Goal: Information Seeking & Learning: Learn about a topic

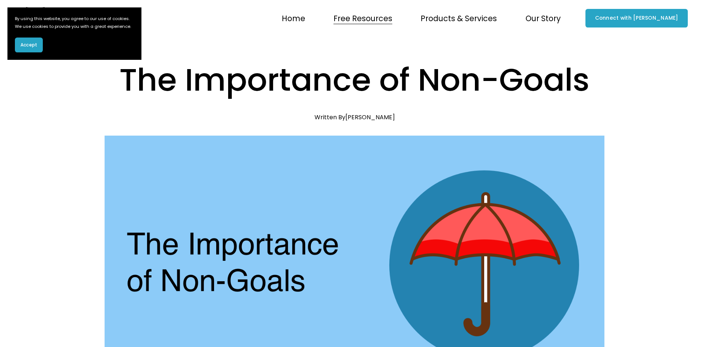
scroll to position [337, 0]
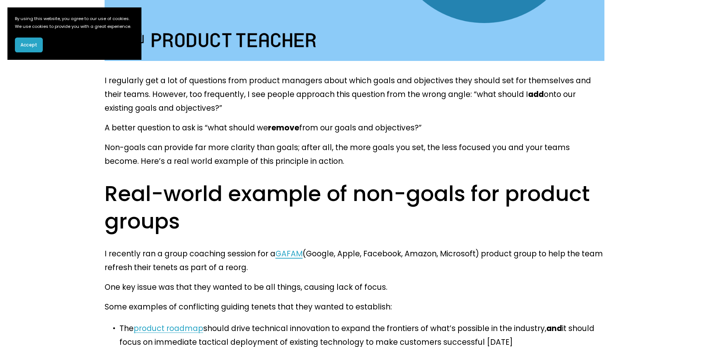
click at [38, 52] on button "Accept" at bounding box center [29, 45] width 28 height 15
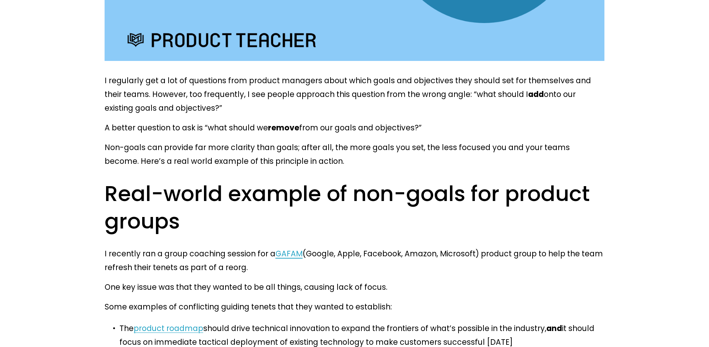
drag, startPoint x: 83, startPoint y: 67, endPoint x: 535, endPoint y: 115, distance: 455.2
click at [478, 96] on p "I regularly get a lot of questions from product managers about which goals and …" at bounding box center [355, 94] width 500 height 41
drag, startPoint x: 110, startPoint y: 113, endPoint x: 446, endPoint y: 115, distance: 335.5
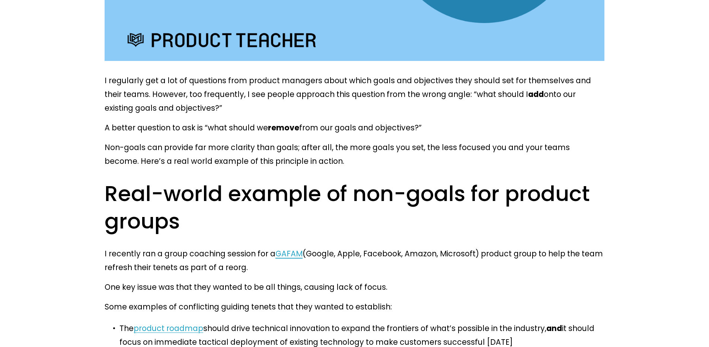
click at [451, 121] on p "A better question to ask is “what should we remove from our goals and objective…" at bounding box center [355, 128] width 500 height 14
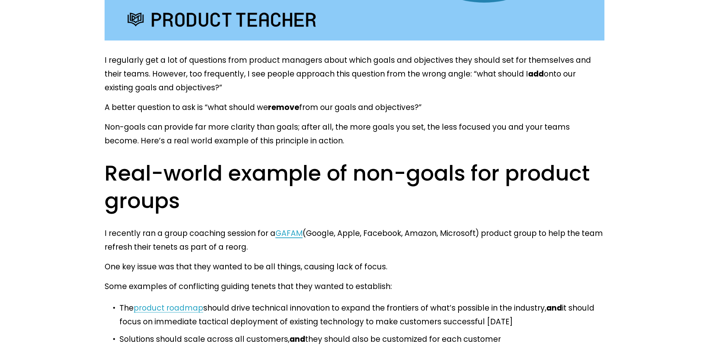
click at [169, 120] on p "Non-goals can provide far more clarity than goals; after all, the more goals yo…" at bounding box center [355, 134] width 500 height 28
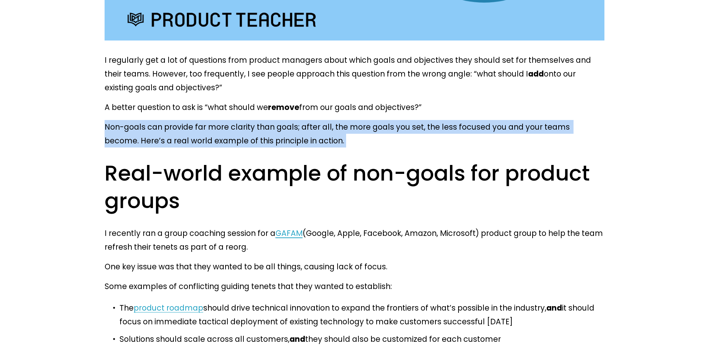
click at [169, 120] on p "Non-goals can provide far more clarity than goals; after all, the more goals yo…" at bounding box center [355, 134] width 500 height 28
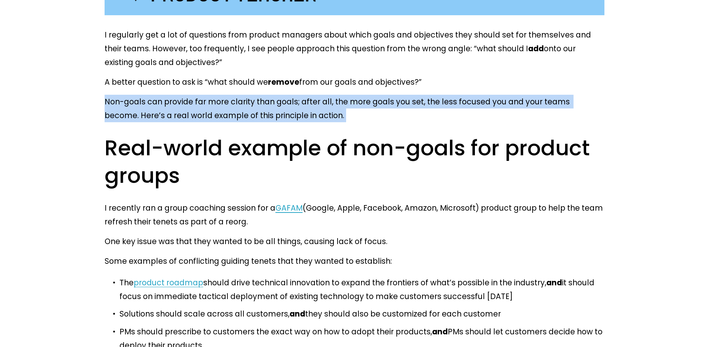
scroll to position [410, 0]
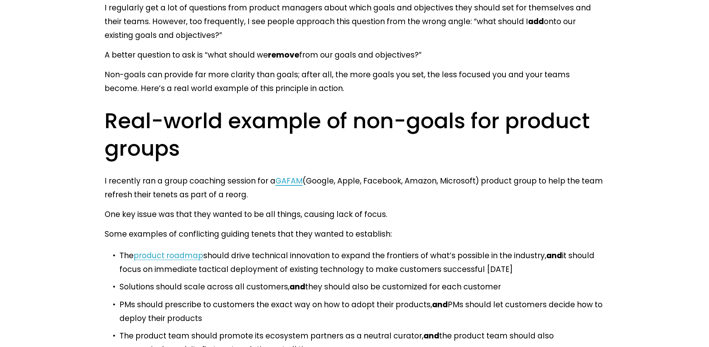
click at [138, 174] on p "I recently ran a group coaching session for a GAFAM (Google, Apple, Facebook, A…" at bounding box center [355, 188] width 500 height 28
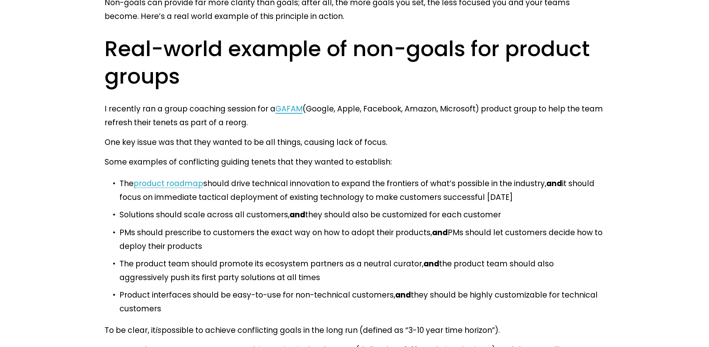
scroll to position [497, 0]
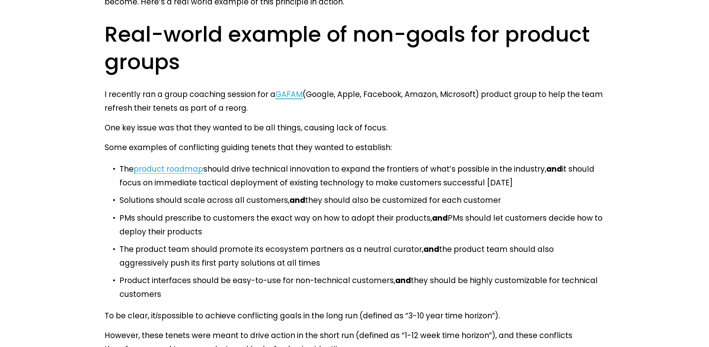
click at [111, 121] on p "One key issue was that they wanted to be all things, causing lack of focus." at bounding box center [355, 128] width 500 height 14
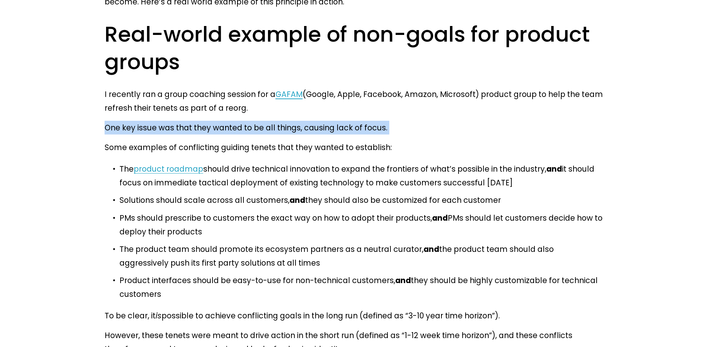
click at [111, 121] on p "One key issue was that they wanted to be all things, causing lack of focus." at bounding box center [355, 128] width 500 height 14
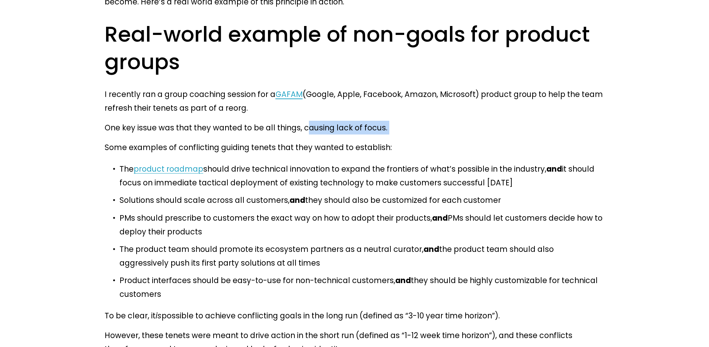
click at [297, 121] on p "One key issue was that they wanted to be all things, causing lack of focus." at bounding box center [355, 128] width 500 height 14
click at [298, 121] on p "One key issue was that they wanted to be all things, causing lack of focus." at bounding box center [355, 128] width 500 height 14
click at [300, 141] on p "Some examples of conflicting guiding tenets that they wanted to establish:" at bounding box center [355, 148] width 500 height 14
click at [116, 141] on p "Some examples of conflicting guiding tenets that they wanted to establish:" at bounding box center [355, 148] width 500 height 14
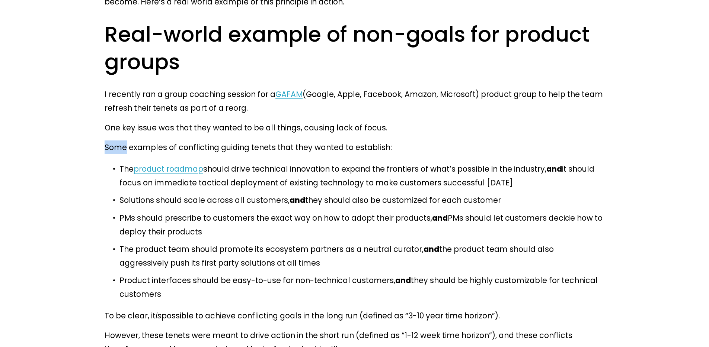
click at [116, 141] on p "Some examples of conflicting guiding tenets that they wanted to establish:" at bounding box center [355, 148] width 500 height 14
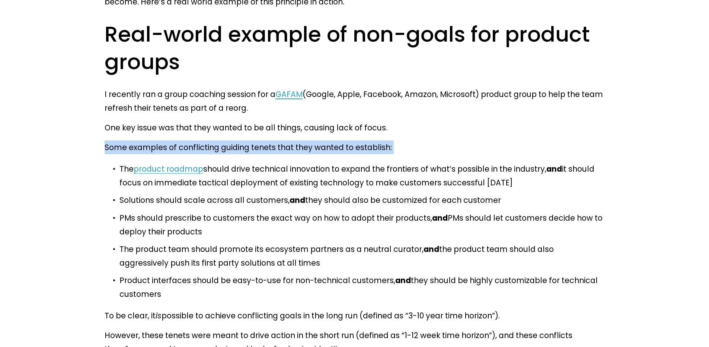
drag, startPoint x: 116, startPoint y: 95, endPoint x: 121, endPoint y: 95, distance: 5.2
click at [116, 141] on p "Some examples of conflicting guiding tenets that they wanted to establish:" at bounding box center [355, 148] width 500 height 14
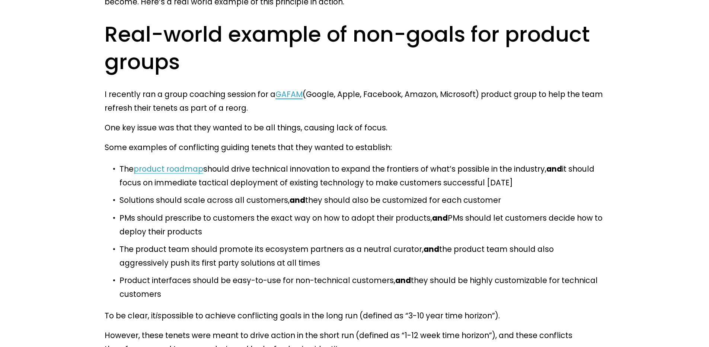
click at [270, 162] on p "The product roadmap should drive technical innovation to expand the frontiers o…" at bounding box center [361, 176] width 485 height 28
click at [247, 162] on p "The product roadmap should drive technical innovation to expand the frontiers o…" at bounding box center [361, 176] width 485 height 28
click at [265, 162] on p "The product roadmap should drive technical innovation to expand the frontiers o…" at bounding box center [361, 176] width 485 height 28
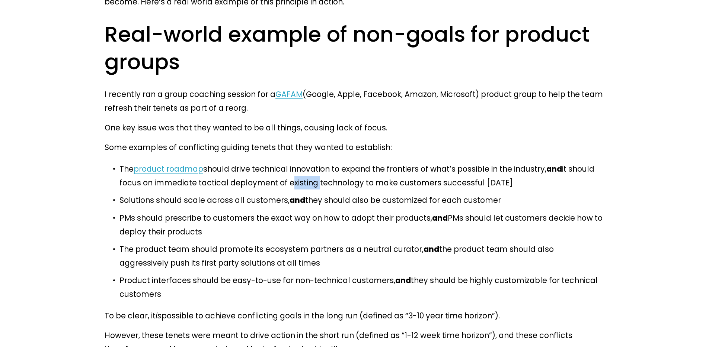
click at [265, 162] on p "The product roadmap should drive technical innovation to expand the frontiers o…" at bounding box center [361, 176] width 485 height 28
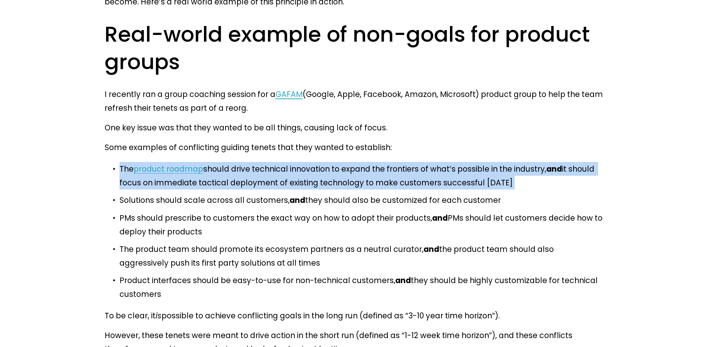
click at [265, 162] on p "The product roadmap should drive technical innovation to expand the frontiers o…" at bounding box center [361, 176] width 485 height 28
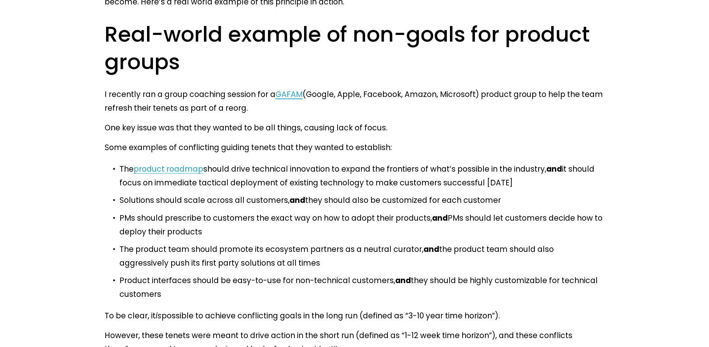
click at [235, 193] on p "Solutions should scale across all customers, and they should also be customized…" at bounding box center [361, 200] width 485 height 14
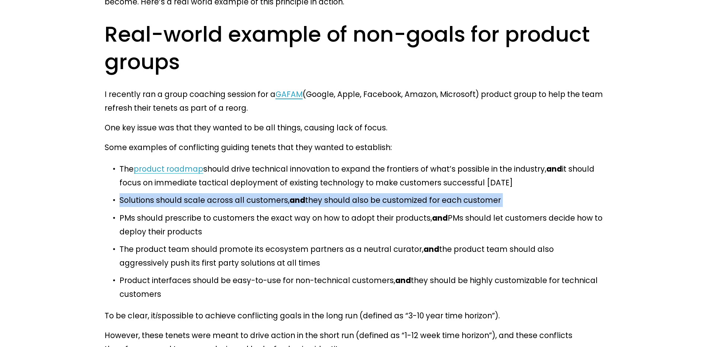
click at [235, 193] on p "Solutions should scale across all customers, and they should also be customized…" at bounding box center [361, 200] width 485 height 14
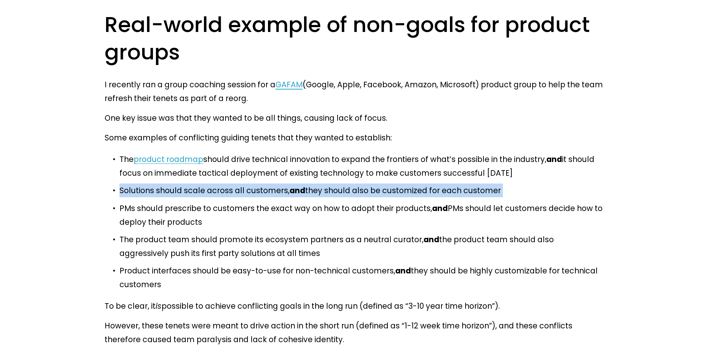
scroll to position [513, 0]
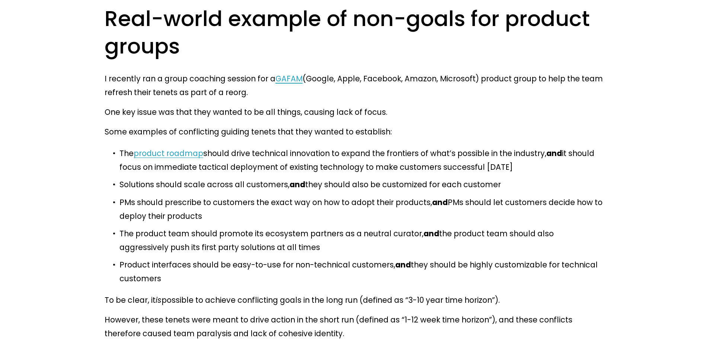
click at [188, 196] on p "PMs should prescribe to customers the exact way on how to adopt their products,…" at bounding box center [361, 210] width 485 height 28
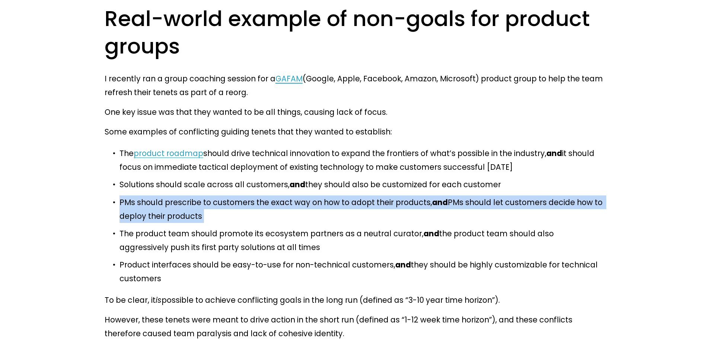
click at [188, 196] on p "PMs should prescribe to customers the exact way on how to adopt their products,…" at bounding box center [361, 210] width 485 height 28
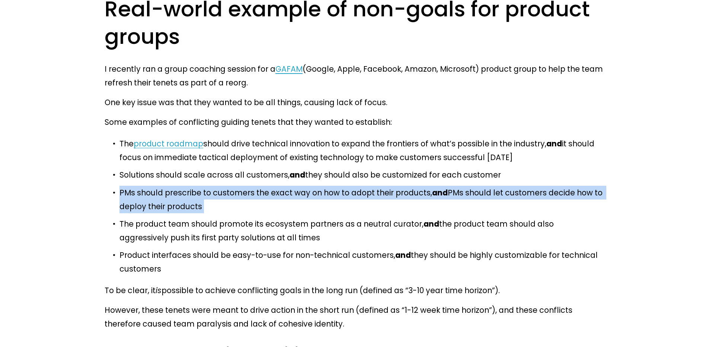
scroll to position [537, 0]
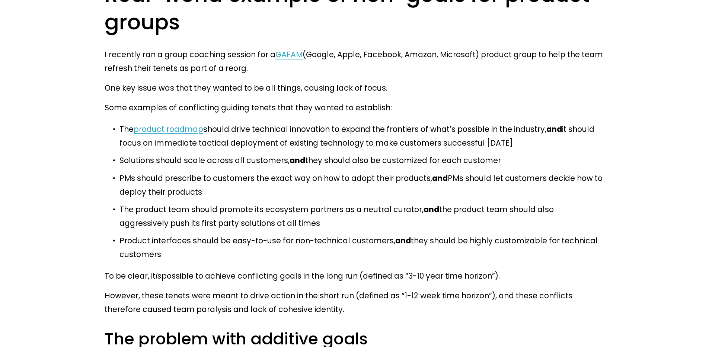
click at [154, 203] on p "The product team should promote its ecosystem partners as a neutral curator, an…" at bounding box center [361, 217] width 485 height 28
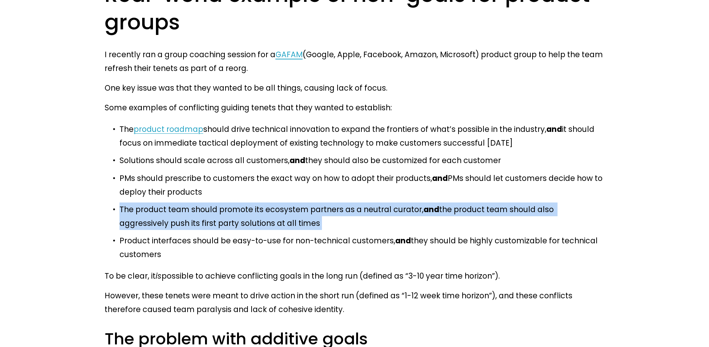
click at [154, 203] on p "The product team should promote its ecosystem partners as a neutral curator, an…" at bounding box center [361, 217] width 485 height 28
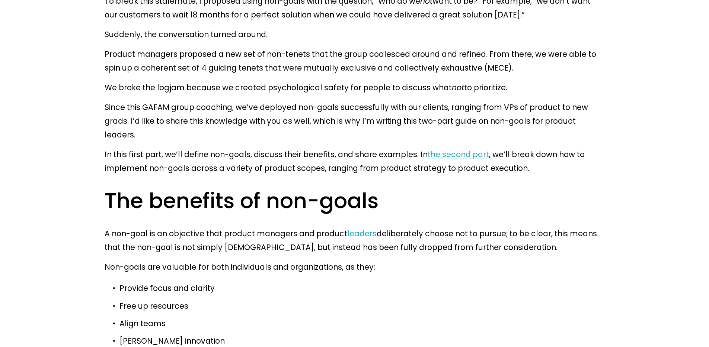
scroll to position [1016, 0]
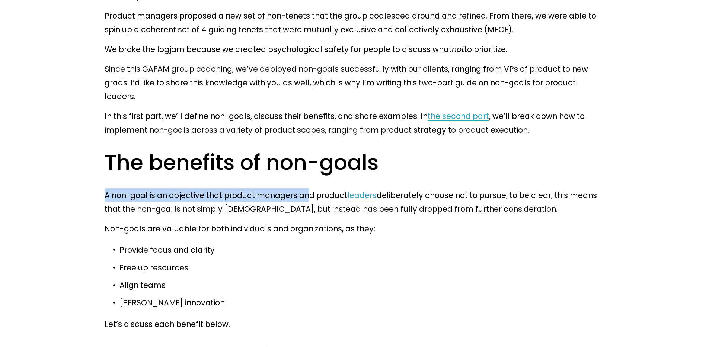
drag, startPoint x: 101, startPoint y: 91, endPoint x: 293, endPoint y: 93, distance: 192.3
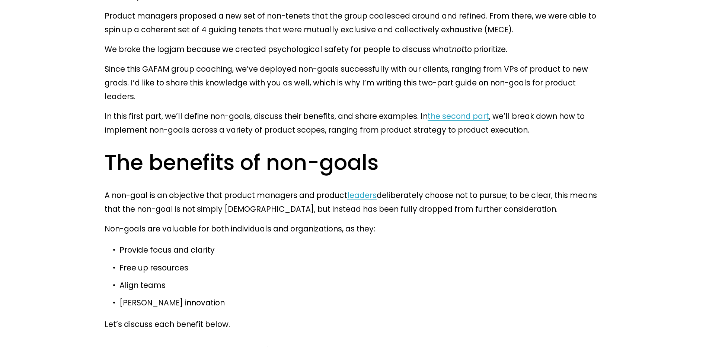
click at [394, 189] on p "A non-goal is an objective that product managers and product leaders deliberate…" at bounding box center [355, 203] width 500 height 28
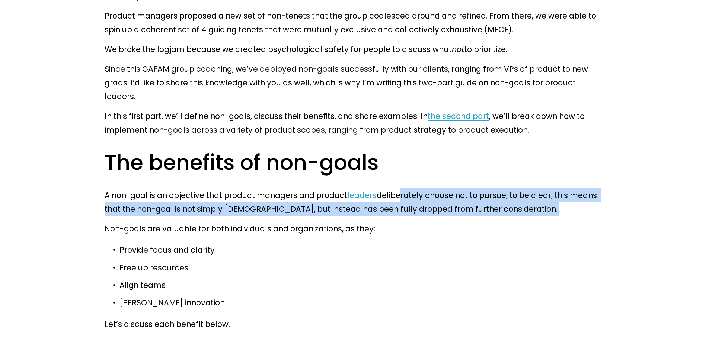
drag, startPoint x: 406, startPoint y: 93, endPoint x: 518, endPoint y: 119, distance: 115.5
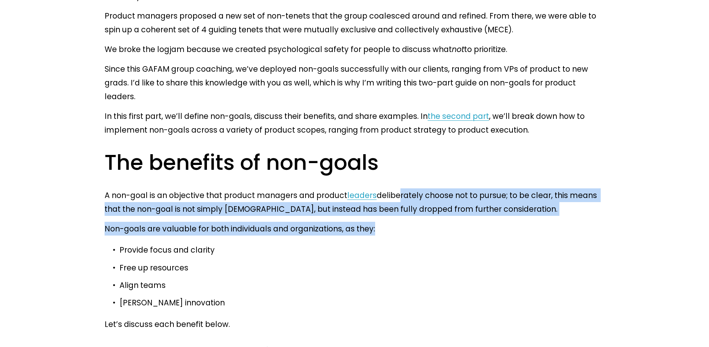
click at [519, 222] on p "Non-goals are valuable for both individuals and organizations, as they:" at bounding box center [355, 229] width 500 height 14
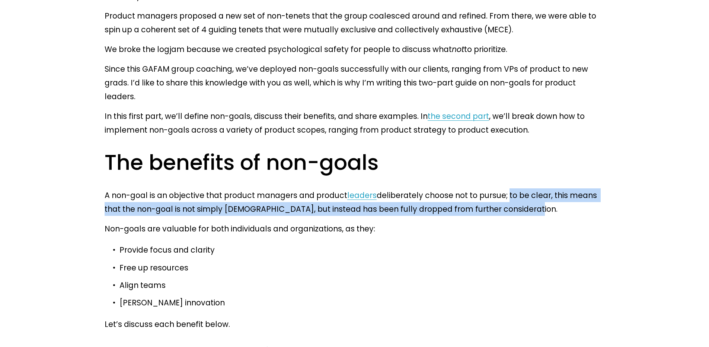
drag, startPoint x: 482, startPoint y: 91, endPoint x: 479, endPoint y: 116, distance: 25.1
click at [462, 189] on p "A non-goal is an objective that product managers and product leaders deliberate…" at bounding box center [355, 203] width 500 height 28
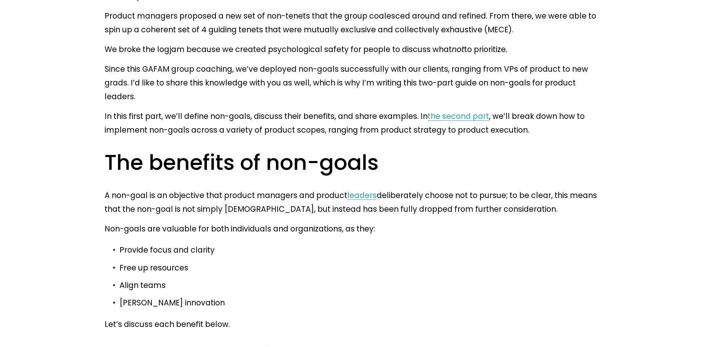
click at [480, 222] on p "Non-goals are valuable for both individuals and organizations, as they:" at bounding box center [355, 229] width 500 height 14
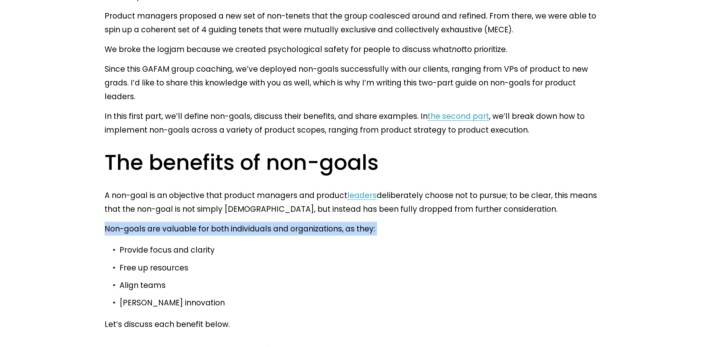
drag, startPoint x: 133, startPoint y: 122, endPoint x: 388, endPoint y: 137, distance: 255.2
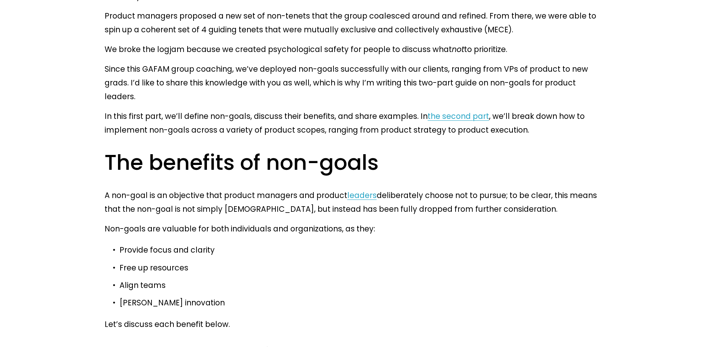
click at [399, 243] on p "Provide focus and clarity" at bounding box center [361, 250] width 485 height 14
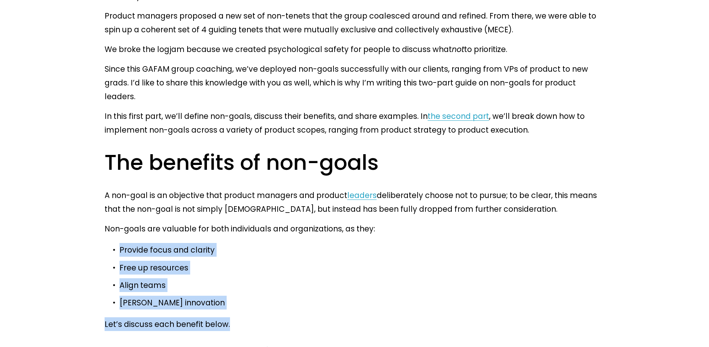
drag, startPoint x: 119, startPoint y: 142, endPoint x: 295, endPoint y: 209, distance: 188.2
click at [279, 243] on ul "Provide focus and clarity Free up resources Align teams [PERSON_NAME] innovation" at bounding box center [355, 276] width 500 height 67
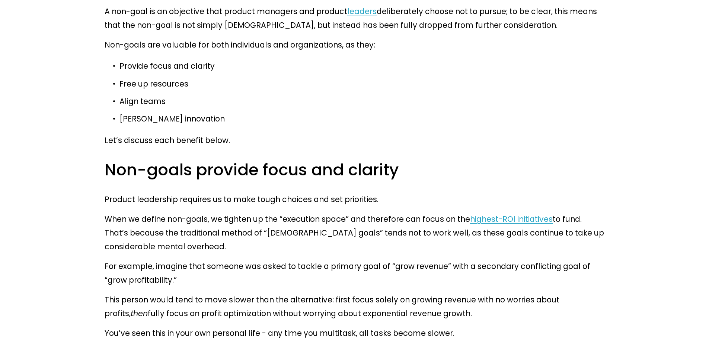
scroll to position [1210, 0]
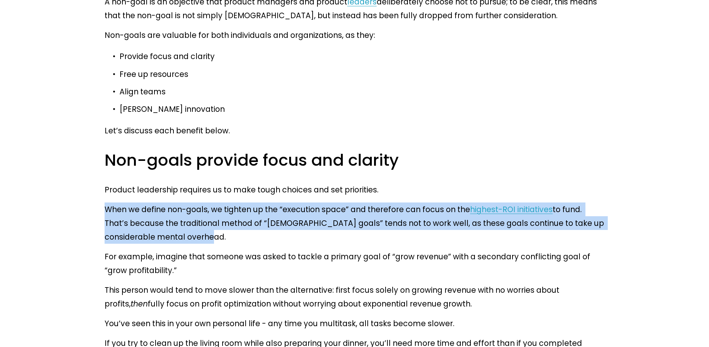
drag, startPoint x: 144, startPoint y: 103, endPoint x: 230, endPoint y: 128, distance: 89.7
click at [222, 127] on article "The Importance of Non-Goals [DATE] Written By [PERSON_NAME] I regularly get a l…" at bounding box center [354, 296] width 709 height 2939
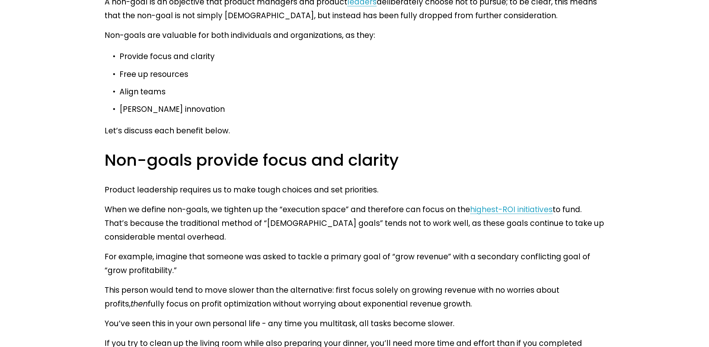
click at [230, 128] on div "I regularly get a lot of questions from product managers about which goals and …" at bounding box center [355, 317] width 500 height 2233
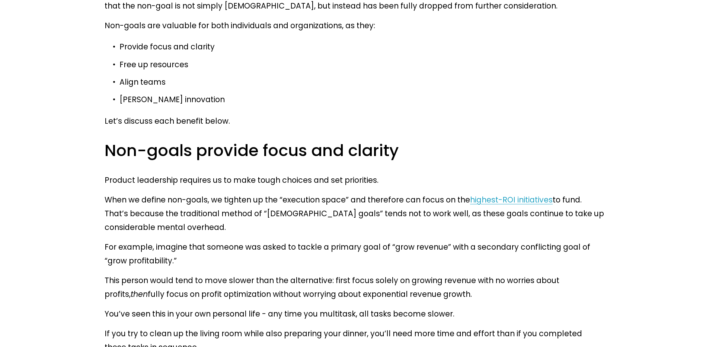
scroll to position [1224, 0]
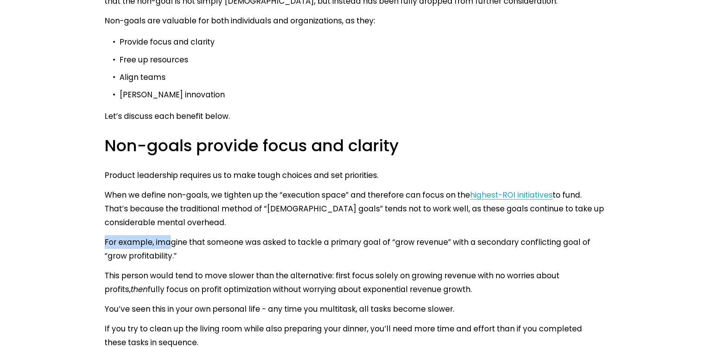
drag, startPoint x: 100, startPoint y: 121, endPoint x: 167, endPoint y: 123, distance: 67.0
click at [167, 123] on div "I regularly get a lot of questions from product managers about which goals and …" at bounding box center [354, 303] width 512 height 2245
click at [167, 235] on p "For example, imagine that someone was asked to tackle a primary goal of “grow r…" at bounding box center [355, 249] width 500 height 28
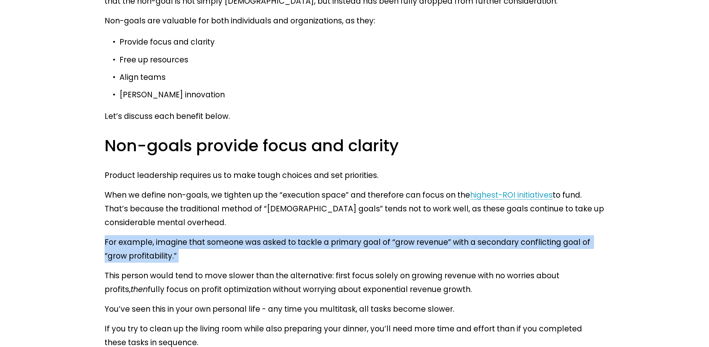
click at [167, 235] on p "For example, imagine that someone was asked to tackle a primary goal of “grow r…" at bounding box center [355, 249] width 500 height 28
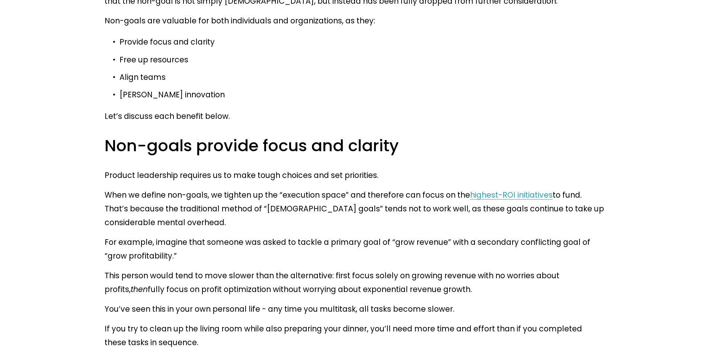
drag, startPoint x: 214, startPoint y: 138, endPoint x: 211, endPoint y: 135, distance: 4.0
click at [215, 235] on p "For example, imagine that someone was asked to tackle a primary goal of “grow r…" at bounding box center [355, 249] width 500 height 28
drag, startPoint x: 146, startPoint y: 118, endPoint x: 288, endPoint y: 129, distance: 141.8
click at [288, 235] on p "For example, imagine that someone was asked to tackle a primary goal of “grow r…" at bounding box center [355, 249] width 500 height 28
click at [261, 235] on p "For example, imagine that someone was asked to tackle a primary goal of “grow r…" at bounding box center [355, 249] width 500 height 28
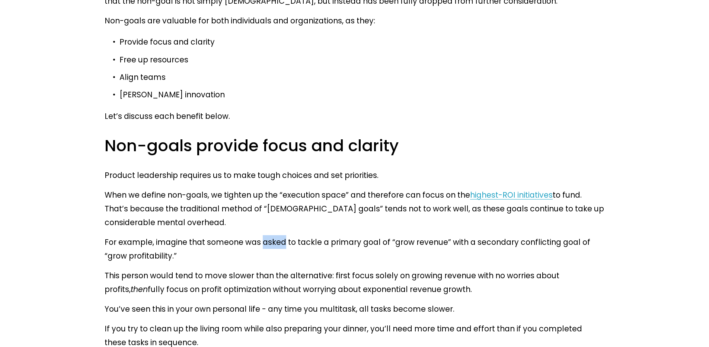
click at [261, 235] on p "For example, imagine that someone was asked to tackle a primary goal of “grow r…" at bounding box center [355, 249] width 500 height 28
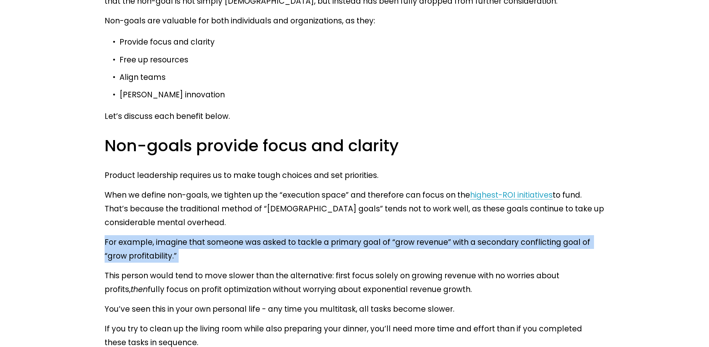
click at [261, 235] on p "For example, imagine that someone was asked to tackle a primary goal of “grow r…" at bounding box center [355, 249] width 500 height 28
click at [321, 235] on p "For example, imagine that someone was asked to tackle a primary goal of “grow r…" at bounding box center [355, 249] width 500 height 28
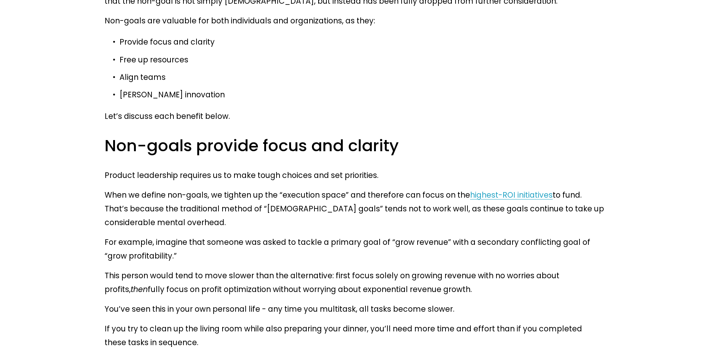
drag, startPoint x: 371, startPoint y: 123, endPoint x: 365, endPoint y: 125, distance: 6.1
click at [370, 235] on p "For example, imagine that someone was asked to tackle a primary goal of “grow r…" at bounding box center [355, 249] width 500 height 28
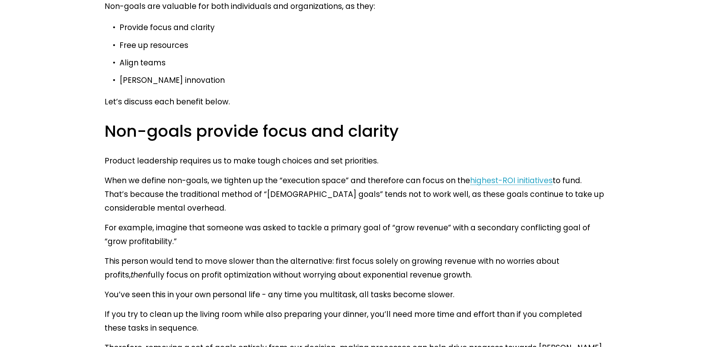
scroll to position [1248, 0]
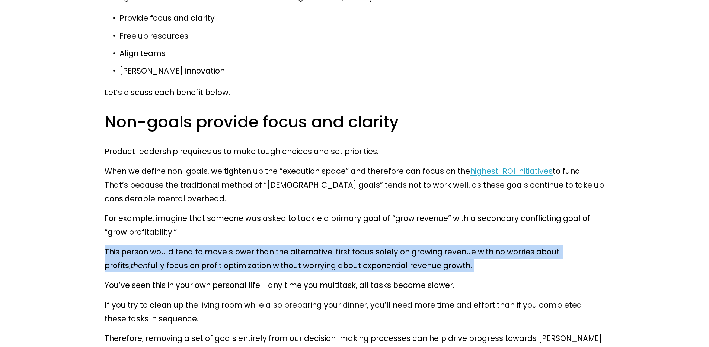
drag, startPoint x: 100, startPoint y: 129, endPoint x: 527, endPoint y: 151, distance: 428.0
click at [527, 151] on div "I regularly get a lot of questions from product managers about which goals and …" at bounding box center [354, 279] width 512 height 2245
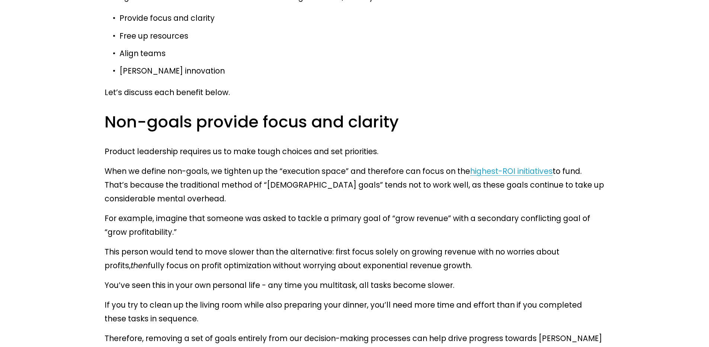
click at [530, 152] on div "I regularly get a lot of questions from product managers about which goals and …" at bounding box center [355, 279] width 500 height 2233
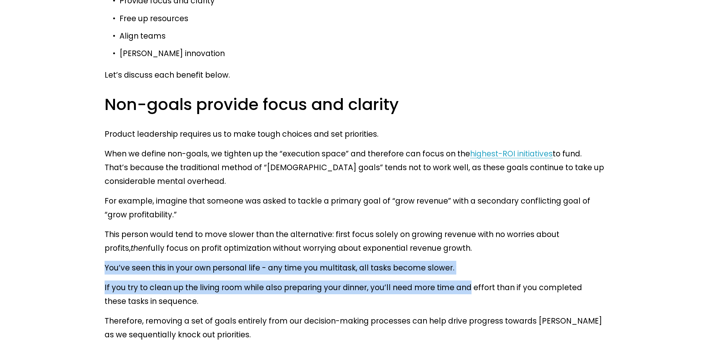
drag, startPoint x: 104, startPoint y: 141, endPoint x: 482, endPoint y: 166, distance: 379.1
click at [445, 162] on div "I regularly get a lot of questions from product managers about which goals and …" at bounding box center [354, 261] width 512 height 2245
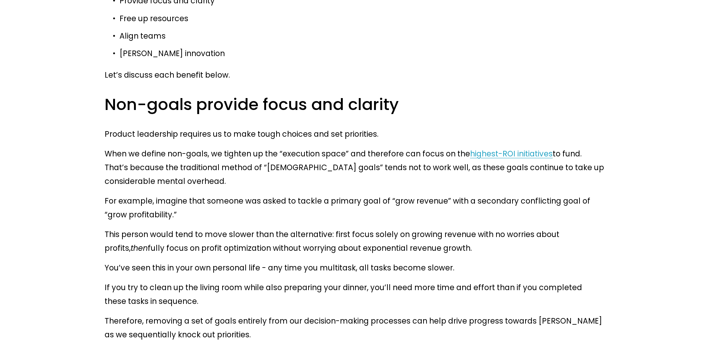
click at [501, 281] on p "If you try to clean up the living room while also preparing your dinner, you’ll…" at bounding box center [355, 295] width 500 height 28
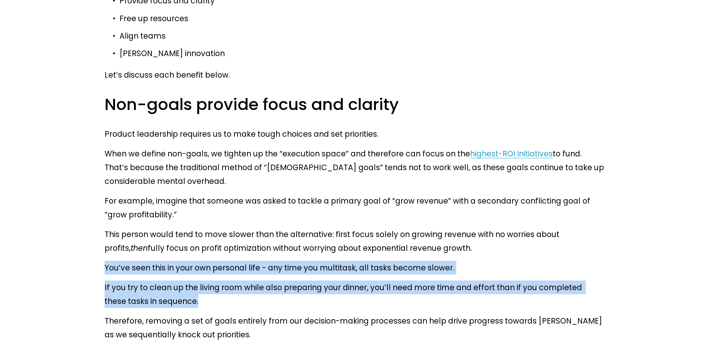
drag, startPoint x: 141, startPoint y: 173, endPoint x: 98, endPoint y: 150, distance: 49.4
click at [98, 150] on article "The Importance of Non-Goals [DATE] Written By [PERSON_NAME] I regularly get a l…" at bounding box center [354, 240] width 709 height 2939
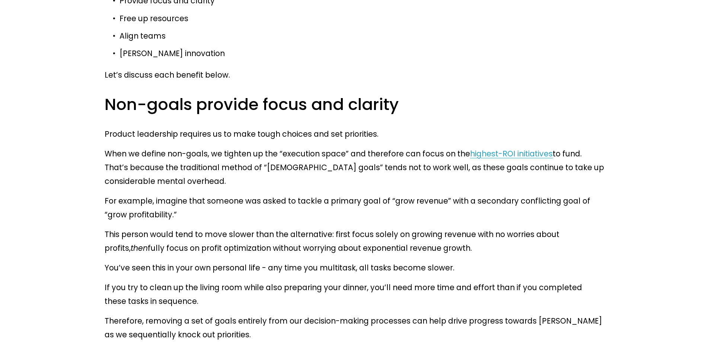
click at [199, 281] on p "If you try to clean up the living room while also preparing your dinner, you’ll…" at bounding box center [355, 295] width 500 height 28
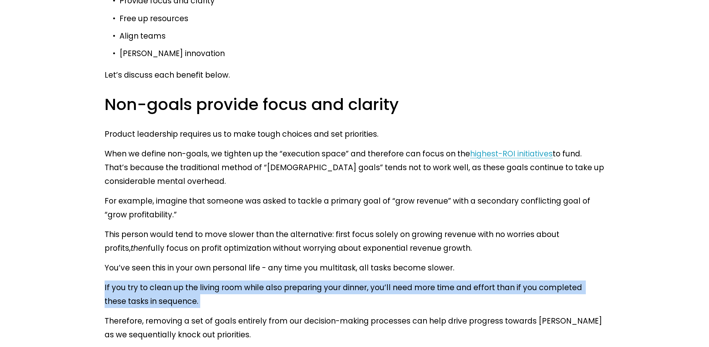
drag, startPoint x: 104, startPoint y: 163, endPoint x: 160, endPoint y: 182, distance: 59.3
click at [158, 182] on div "I regularly get a lot of questions from product managers about which goals and …" at bounding box center [354, 261] width 512 height 2245
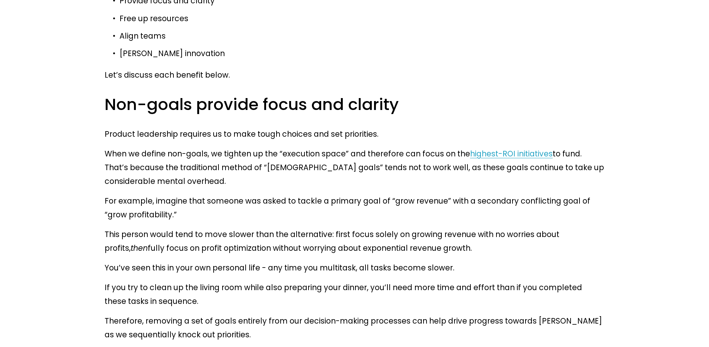
click at [163, 182] on div "I regularly get a lot of questions from product managers about which goals and …" at bounding box center [355, 262] width 500 height 2233
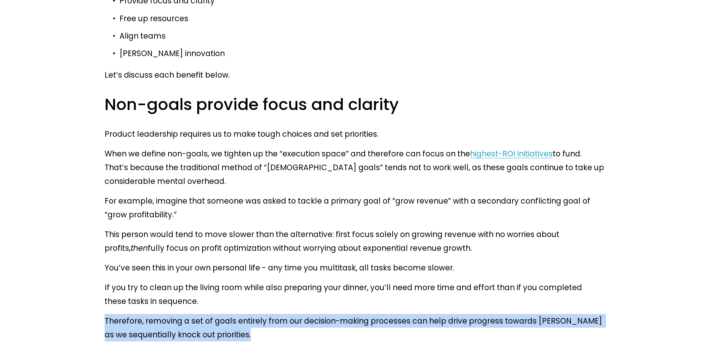
drag, startPoint x: 99, startPoint y: 192, endPoint x: 263, endPoint y: 209, distance: 164.2
click at [263, 209] on div "I regularly get a lot of questions from product managers about which goals and …" at bounding box center [354, 261] width 512 height 2245
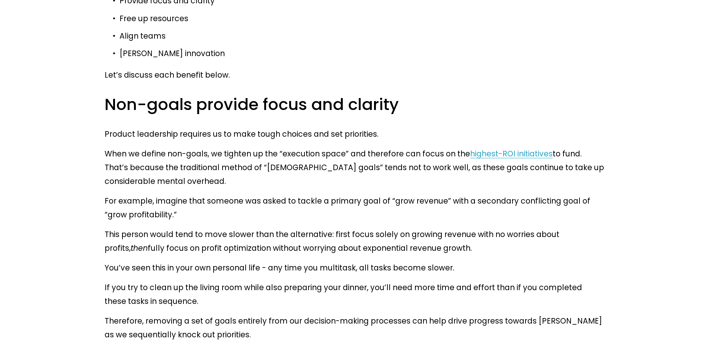
click at [262, 314] on p "Therefore, removing a set of goals entirely from our decision-making processes …" at bounding box center [355, 328] width 500 height 28
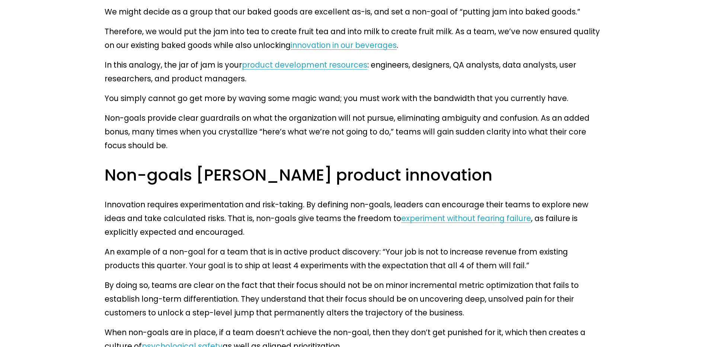
scroll to position [2102, 0]
